Goal: Browse casually: Explore the website without a specific task or goal

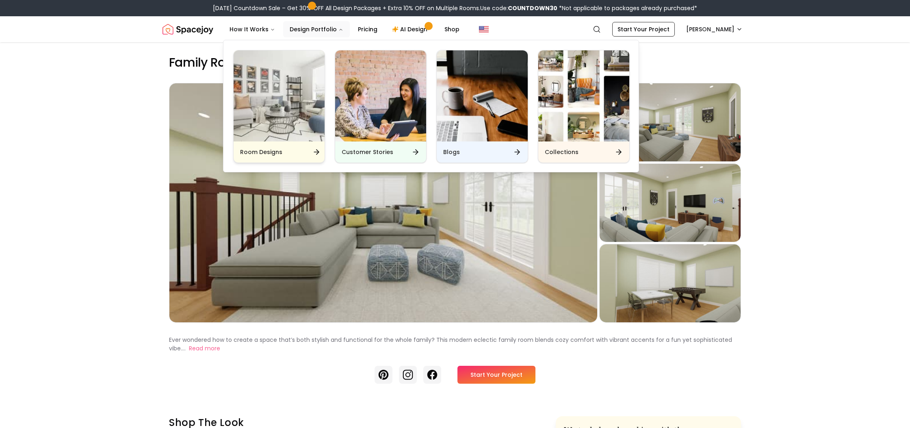
click at [262, 115] on img "Main" at bounding box center [278, 95] width 91 height 91
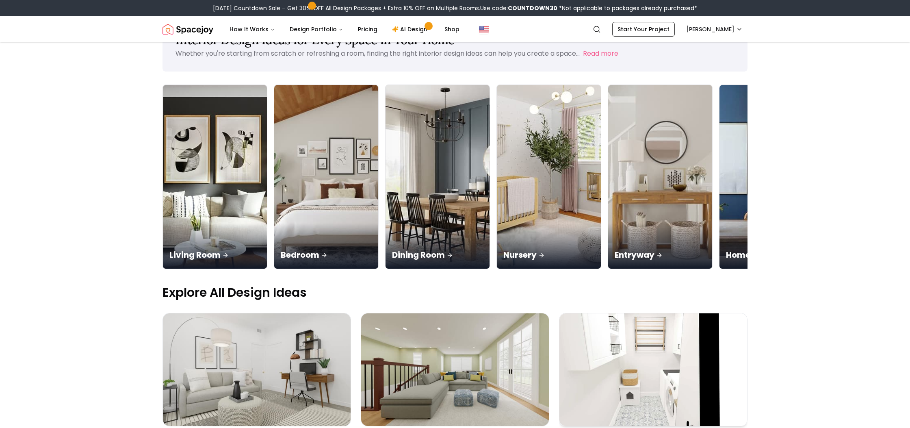
scroll to position [37, 0]
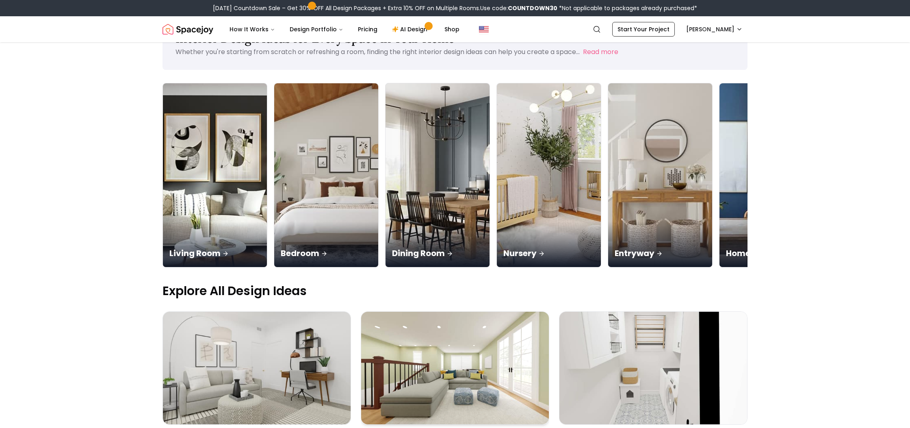
click at [463, 316] on img at bounding box center [455, 367] width 188 height 112
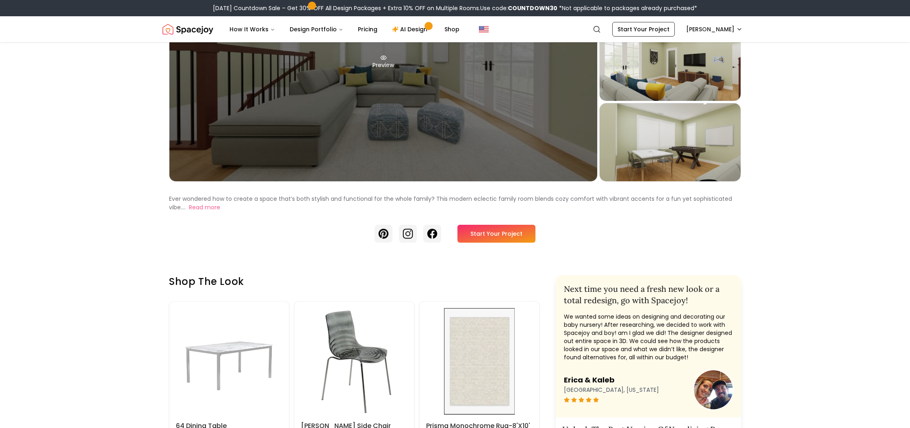
scroll to position [245, 0]
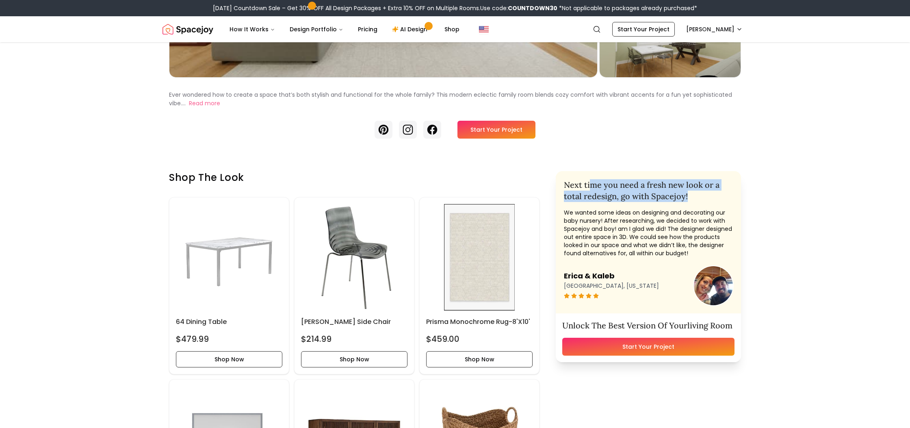
drag, startPoint x: 597, startPoint y: 183, endPoint x: 701, endPoint y: 193, distance: 104.0
click at [703, 192] on h2 "Next time you need a fresh new look or a total redesign, go with Spacejoy!" at bounding box center [648, 190] width 169 height 23
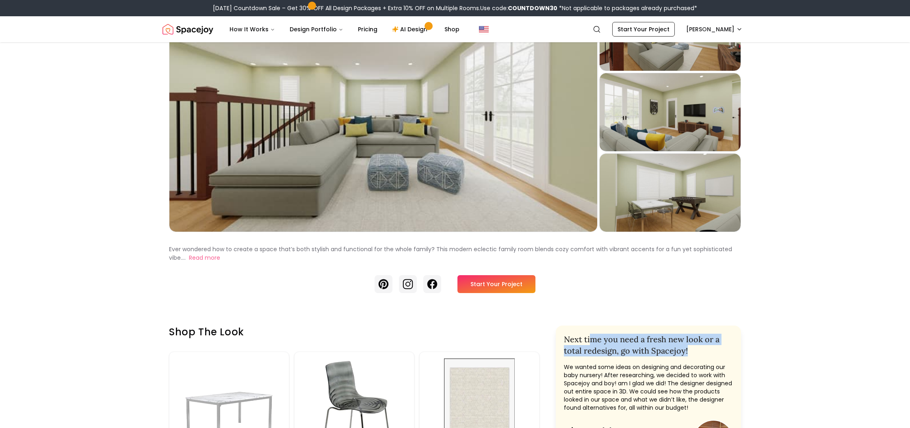
scroll to position [0, 0]
